Goal: Find specific page/section: Find specific page/section

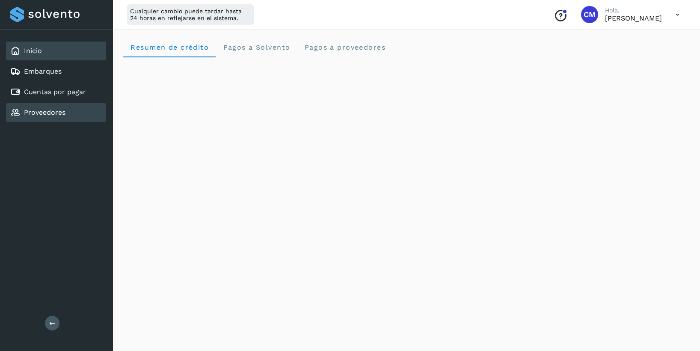
scroll to position [403, 0]
click at [34, 108] on link "Proveedores" at bounding box center [44, 112] width 41 height 8
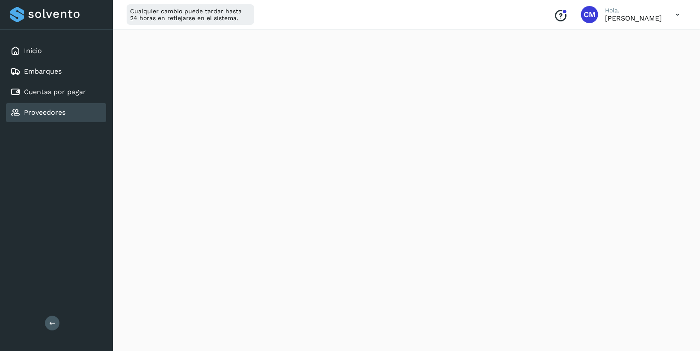
click at [33, 112] on link "Proveedores" at bounding box center [44, 112] width 41 height 8
click at [61, 91] on link "Cuentas por pagar" at bounding box center [55, 92] width 62 height 8
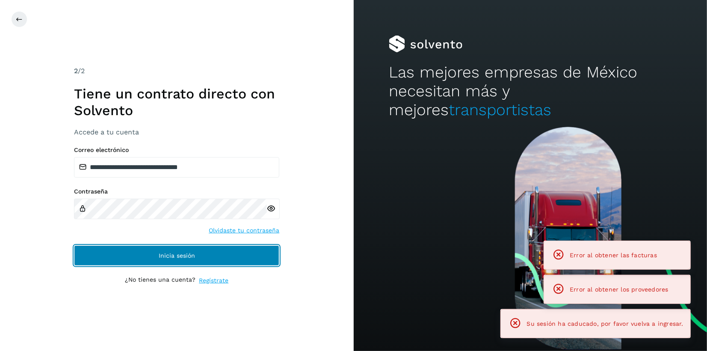
click at [153, 260] on button "Inicia sesión" at bounding box center [176, 255] width 205 height 21
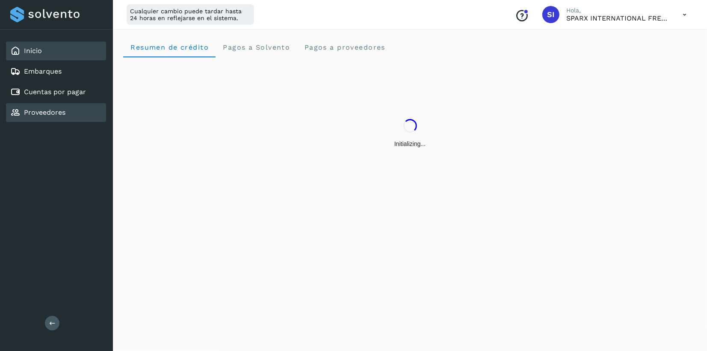
click at [42, 118] on div "Proveedores" at bounding box center [56, 112] width 100 height 19
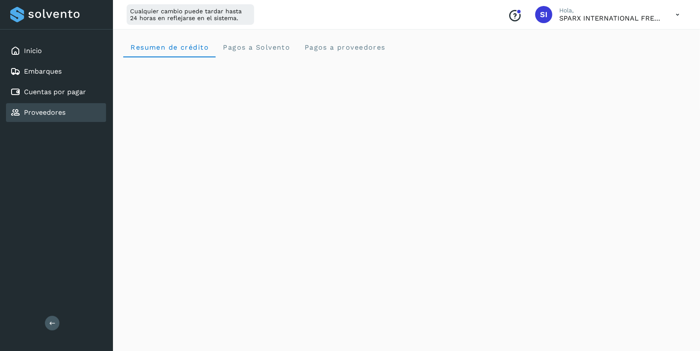
click at [47, 111] on link "Proveedores" at bounding box center [44, 112] width 41 height 8
click at [72, 111] on div "Proveedores" at bounding box center [56, 112] width 100 height 19
click at [50, 111] on link "Proveedores" at bounding box center [44, 112] width 41 height 8
click at [50, 93] on link "Cuentas por pagar" at bounding box center [55, 92] width 62 height 8
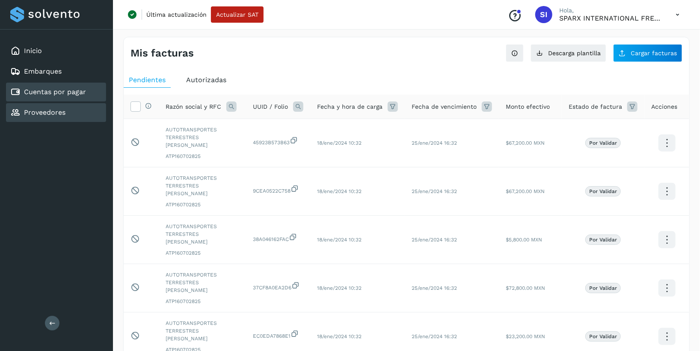
click at [38, 108] on link "Proveedores" at bounding box center [44, 112] width 41 height 8
click at [31, 111] on link "Proveedores" at bounding box center [44, 112] width 41 height 8
click at [40, 112] on link "Proveedores" at bounding box center [44, 112] width 41 height 8
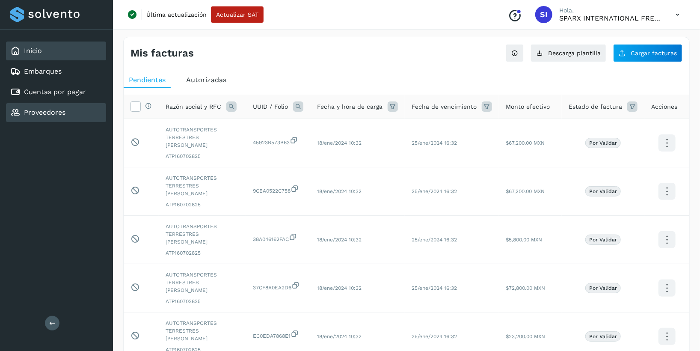
click at [36, 53] on link "Inicio" at bounding box center [33, 51] width 18 height 8
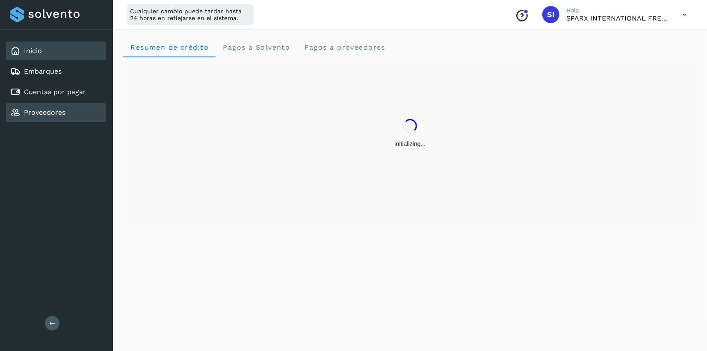
click at [34, 112] on link "Proveedores" at bounding box center [44, 112] width 41 height 8
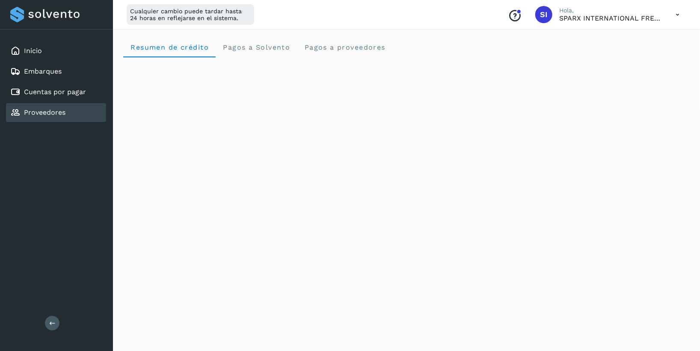
click at [34, 112] on link "Proveedores" at bounding box center [44, 112] width 41 height 8
click at [38, 94] on link "Cuentas por pagar" at bounding box center [55, 92] width 62 height 8
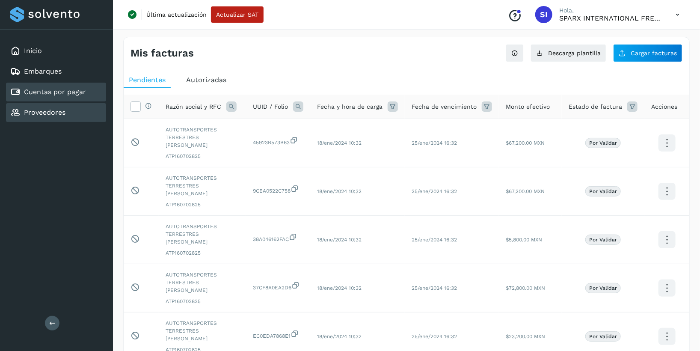
click at [41, 110] on link "Proveedores" at bounding box center [44, 112] width 41 height 8
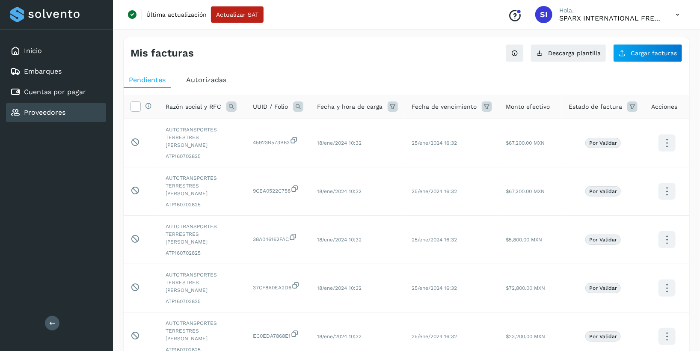
click at [41, 110] on link "Proveedores" at bounding box center [44, 112] width 41 height 8
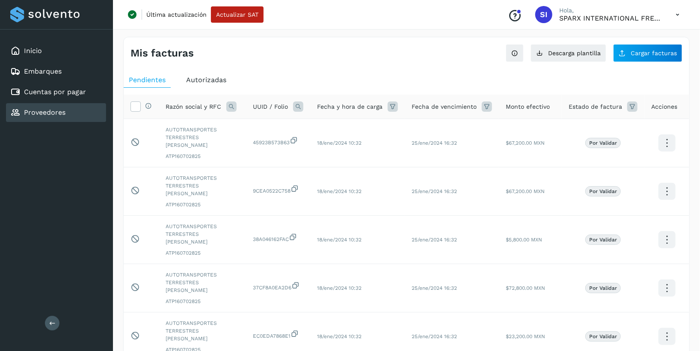
click at [41, 110] on link "Proveedores" at bounding box center [44, 112] width 41 height 8
click at [38, 66] on div "Embarques" at bounding box center [35, 71] width 51 height 10
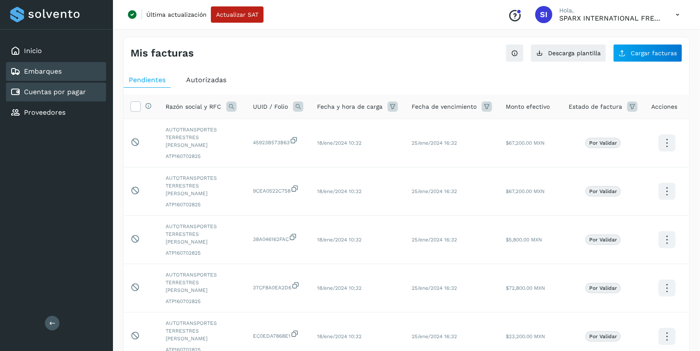
click at [37, 91] on link "Cuentas por pagar" at bounding box center [55, 92] width 62 height 8
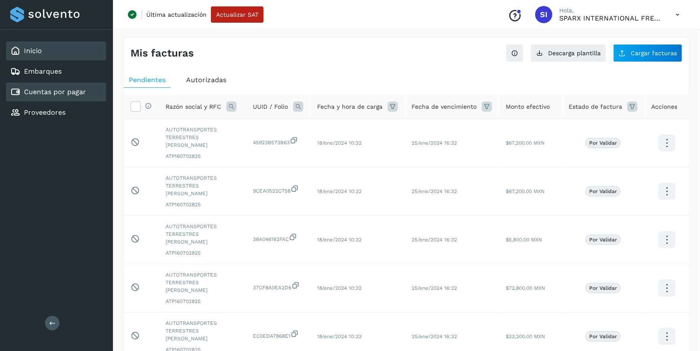
click at [35, 51] on link "Inicio" at bounding box center [33, 51] width 18 height 8
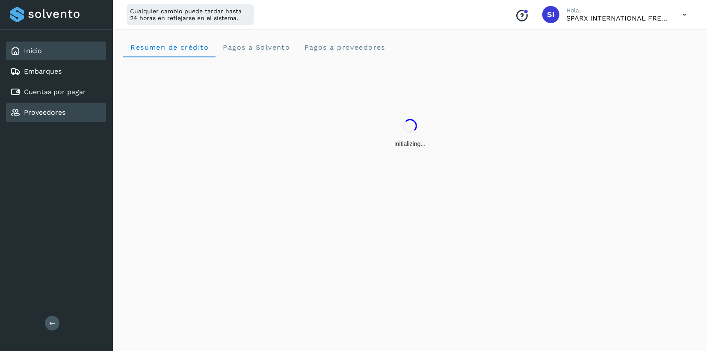
click at [48, 109] on link "Proveedores" at bounding box center [44, 112] width 41 height 8
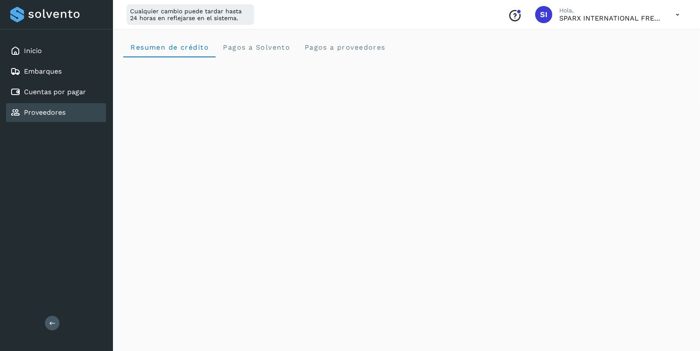
click at [55, 325] on icon at bounding box center [52, 323] width 6 height 6
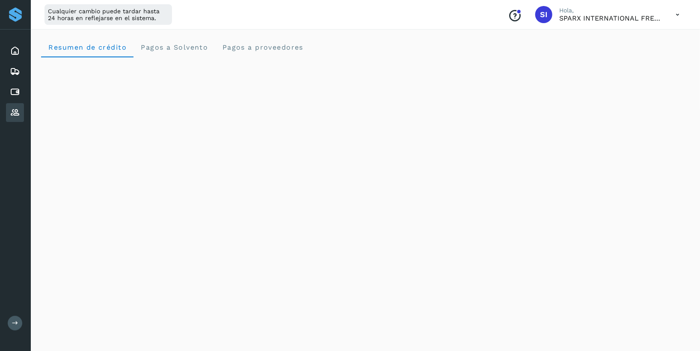
click at [16, 324] on icon at bounding box center [15, 323] width 6 height 6
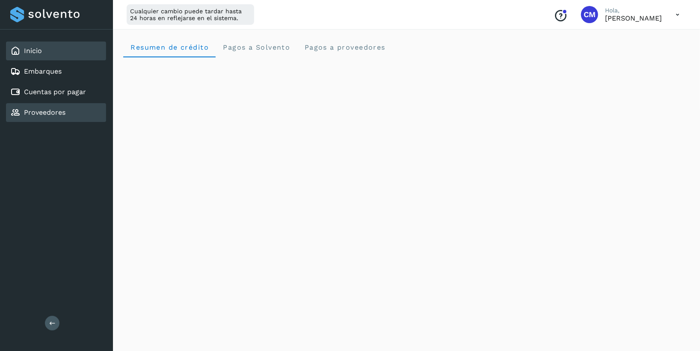
click at [44, 114] on link "Proveedores" at bounding box center [44, 112] width 41 height 8
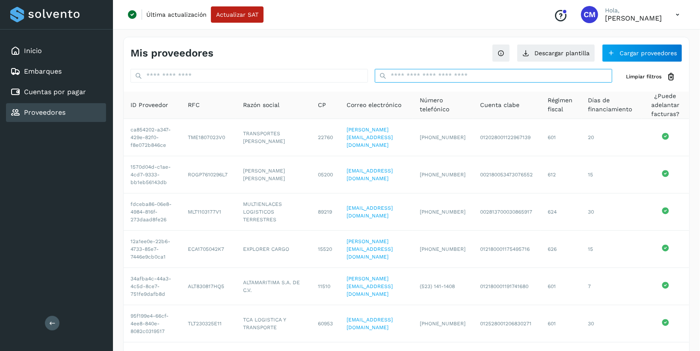
click at [424, 74] on input "text" at bounding box center [493, 76] width 237 height 14
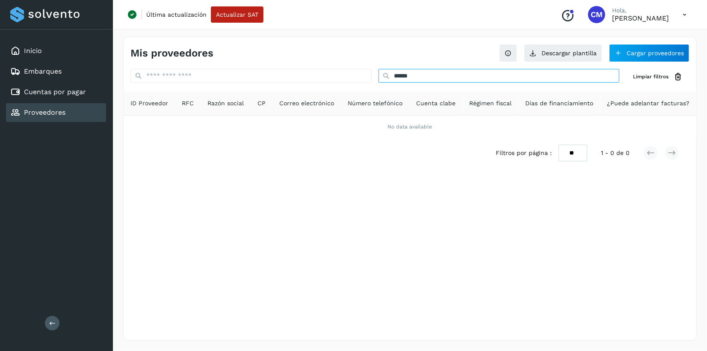
type input "******"
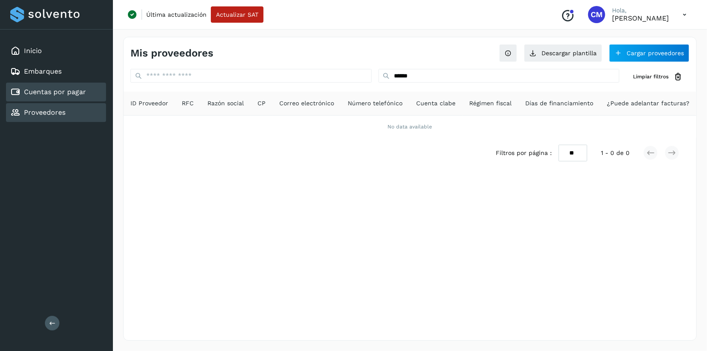
click at [68, 95] on div "Cuentas por pagar" at bounding box center [48, 92] width 76 height 10
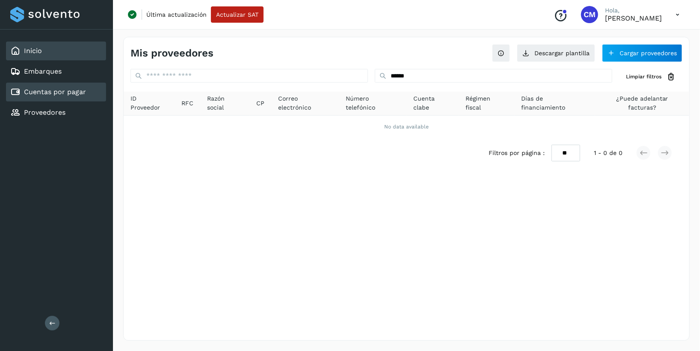
click at [32, 47] on link "Inicio" at bounding box center [33, 51] width 18 height 8
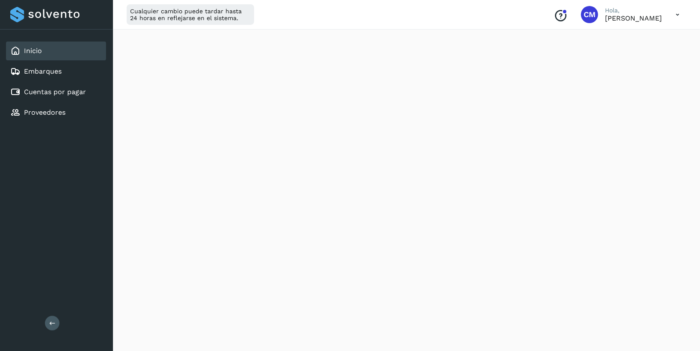
scroll to position [414, 0]
